Goal: Task Accomplishment & Management: Manage account settings

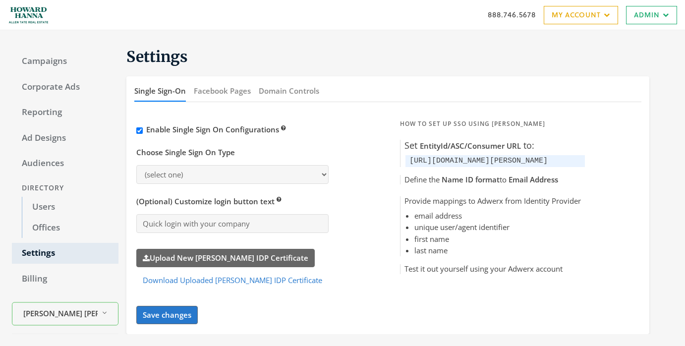
select select "[PERSON_NAME]"
click at [234, 105] on div "Single Sign-On Facebook Pages Domain Controls" at bounding box center [387, 91] width 523 height 30
click at [227, 82] on button "Facebook Pages" at bounding box center [222, 90] width 57 height 21
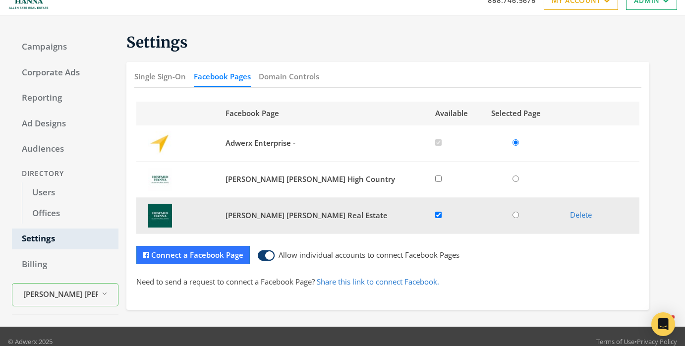
scroll to position [25, 0]
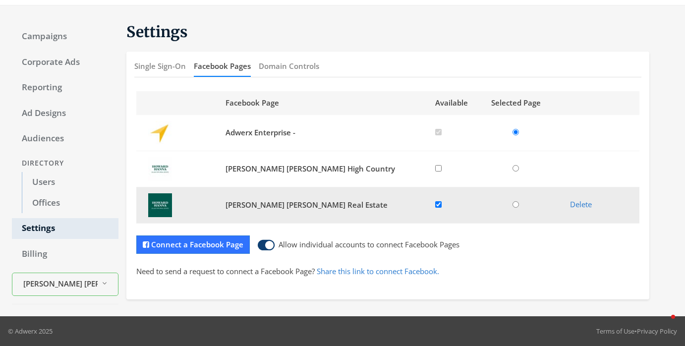
click at [516, 202] on input "radio" at bounding box center [515, 204] width 6 height 6
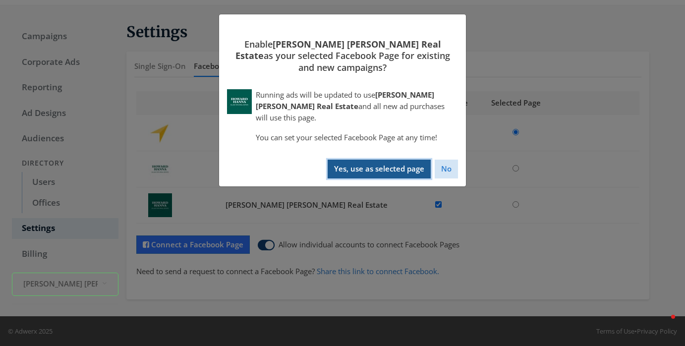
click at [401, 172] on button "Yes, use as selected page" at bounding box center [379, 169] width 103 height 18
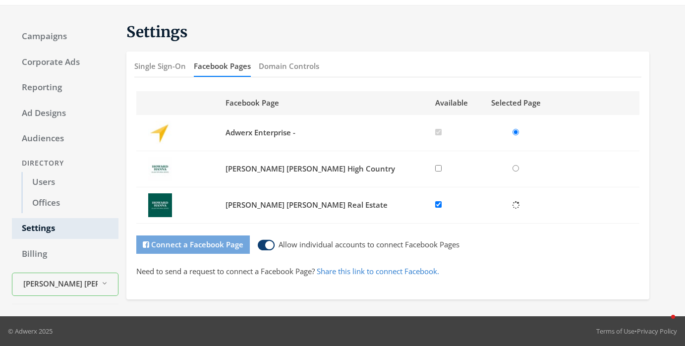
radio input "false"
